Goal: Task Accomplishment & Management: Manage account settings

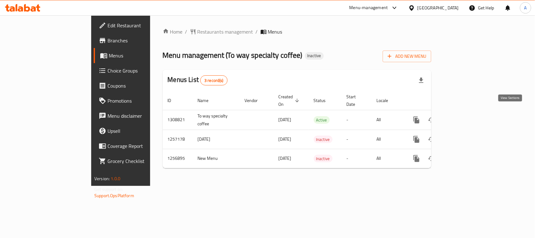
click at [465, 116] on icon "enhanced table" at bounding box center [462, 120] width 8 height 8
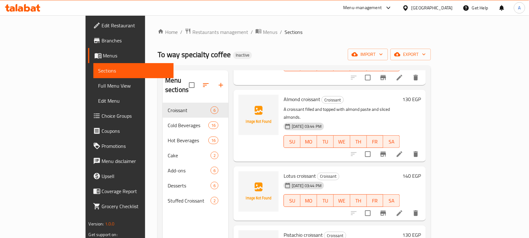
scroll to position [22, 0]
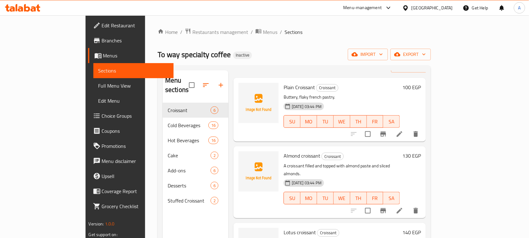
drag, startPoint x: 31, startPoint y: 19, endPoint x: 42, endPoint y: 27, distance: 13.5
click at [88, 19] on link "Edit Restaurant" at bounding box center [131, 25] width 86 height 15
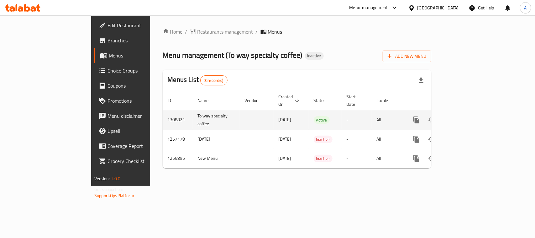
click at [465, 116] on icon "enhanced table" at bounding box center [462, 120] width 8 height 8
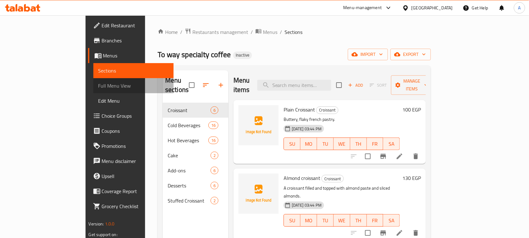
click at [98, 82] on span "Full Menu View" at bounding box center [133, 86] width 70 height 8
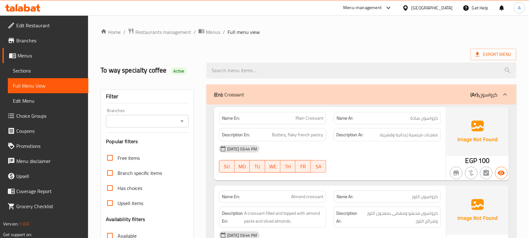
scroll to position [39, 0]
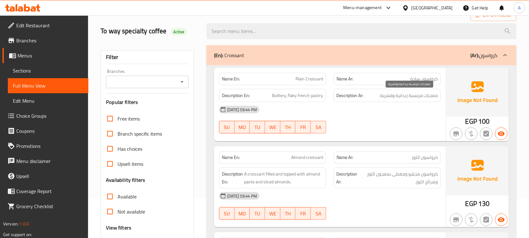
drag, startPoint x: 408, startPoint y: 92, endPoint x: 392, endPoint y: 121, distance: 32.8
click at [397, 94] on div "Description Ar: معجنات فرنسية زبدانية وقشرية." at bounding box center [387, 95] width 107 height 13
click at [392, 121] on div "[DATE] 03:44 PM SU MO TU WE TH FR SA" at bounding box center [329, 119] width 229 height 35
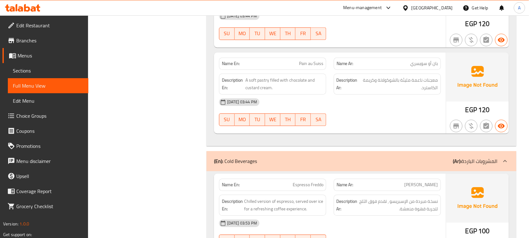
scroll to position [470, 0]
